Goal: Information Seeking & Learning: Learn about a topic

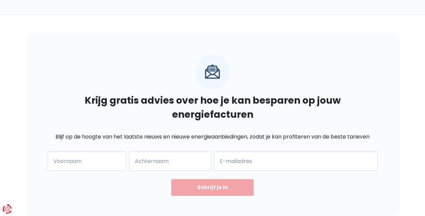
scroll to position [1393, 0]
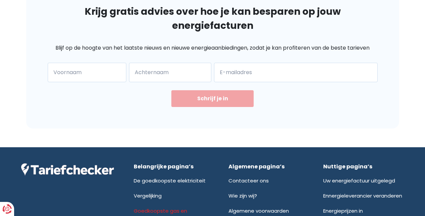
click at [146, 208] on link "Goedkoopste gas en elektriciteit" at bounding box center [160, 215] width 53 height 15
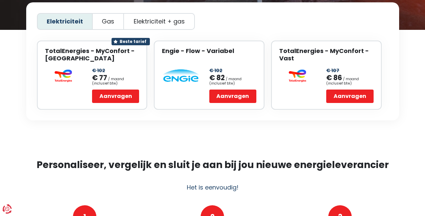
scroll to position [149, 0]
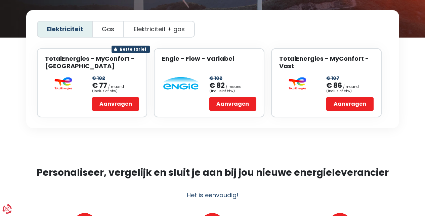
click at [110, 26] on span "Gas" at bounding box center [108, 29] width 12 height 7
click at [110, 27] on input "Gas" at bounding box center [108, 29] width 4 height 4
radio input "true"
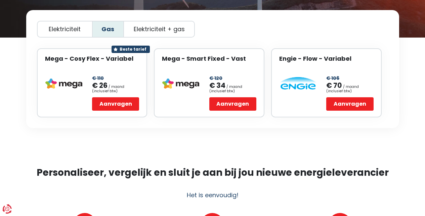
click at [141, 26] on span "Elektriciteit + gas" at bounding box center [159, 29] width 51 height 7
click at [157, 27] on input "Elektriciteit + gas" at bounding box center [159, 29] width 4 height 4
radio input "true"
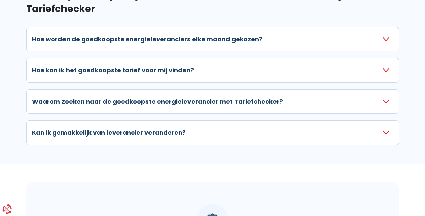
scroll to position [799, 0]
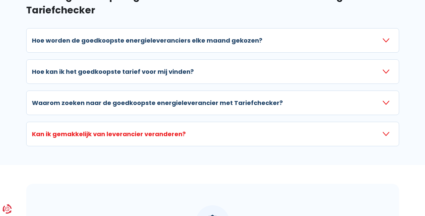
click at [97, 130] on h3 "Kan ik gemakkelijk van leverancier veranderen?" at bounding box center [109, 134] width 154 height 9
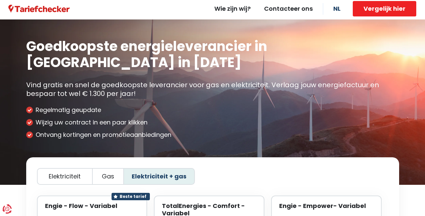
scroll to position [0, 0]
